Goal: Task Accomplishment & Management: Use online tool/utility

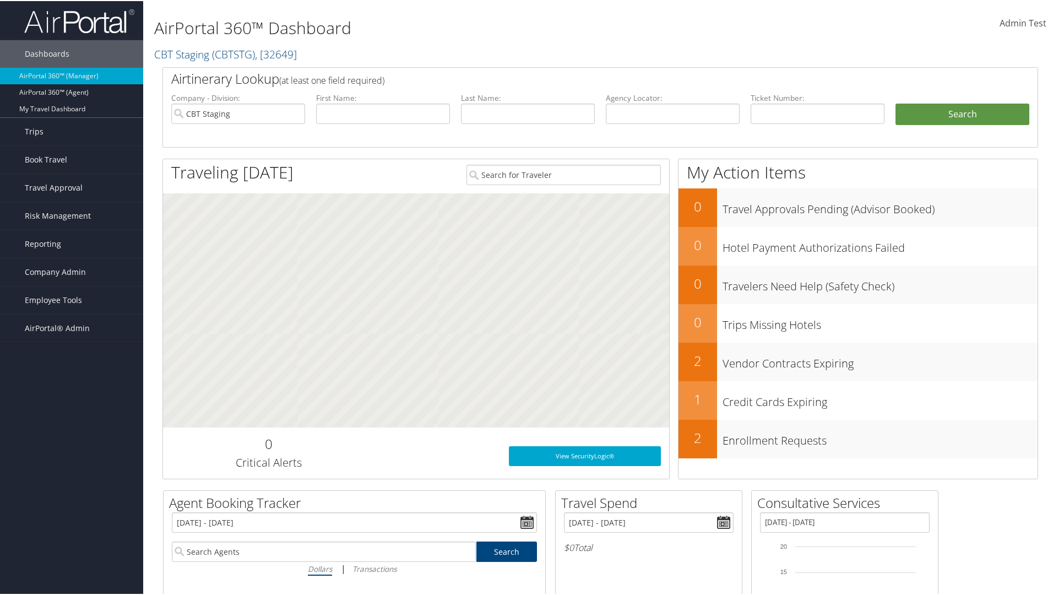
click at [1019, 22] on span "Admin Test" at bounding box center [1022, 22] width 47 height 12
click at [969, 99] on link "Log Consulting Time" at bounding box center [971, 99] width 123 height 19
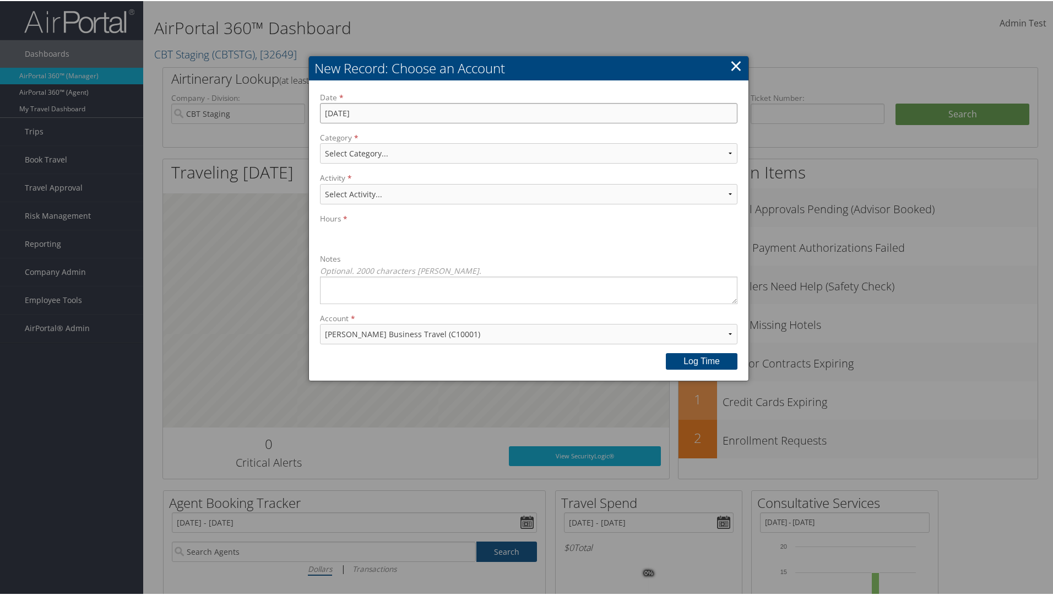
type input "[DATE]"
click at [526, 152] on select "Select Category... Account Support Consultative Services" at bounding box center [528, 152] width 417 height 20
select select "2"
click at [526, 193] on select "Select Activity..." at bounding box center [528, 193] width 417 height 20
select select "240-1"
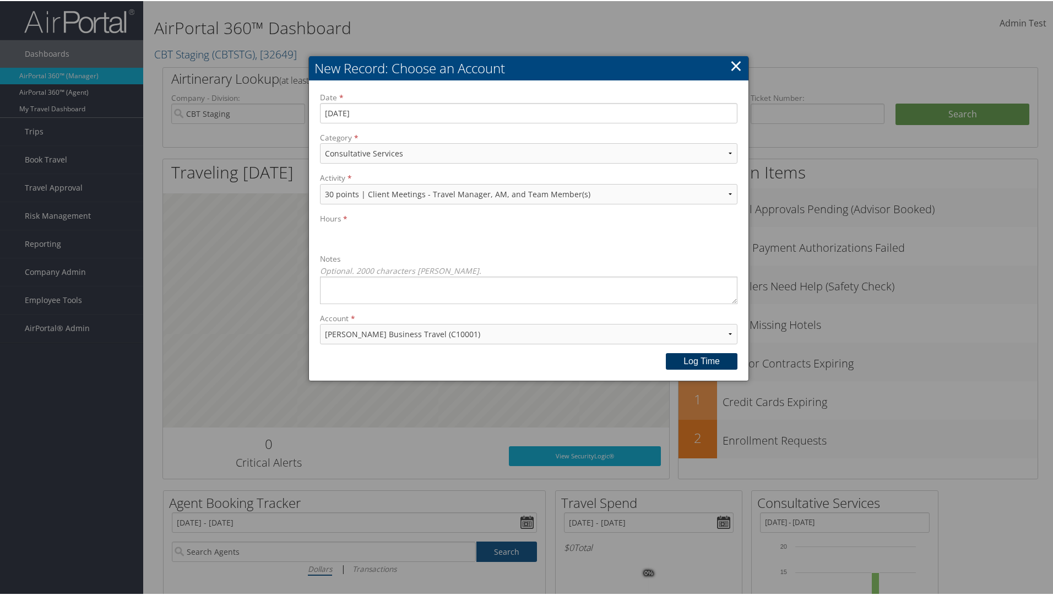
click at [699, 360] on button "Log time" at bounding box center [702, 360] width 72 height 17
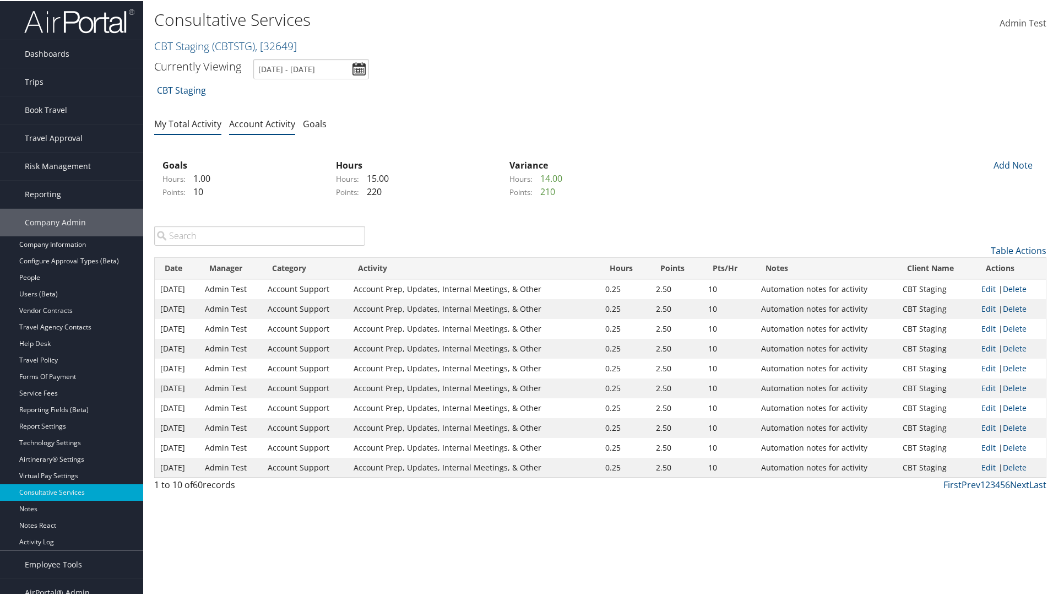
click at [187, 122] on link "My Total Activity" at bounding box center [187, 123] width 67 height 12
